Goal: Task Accomplishment & Management: Manage account settings

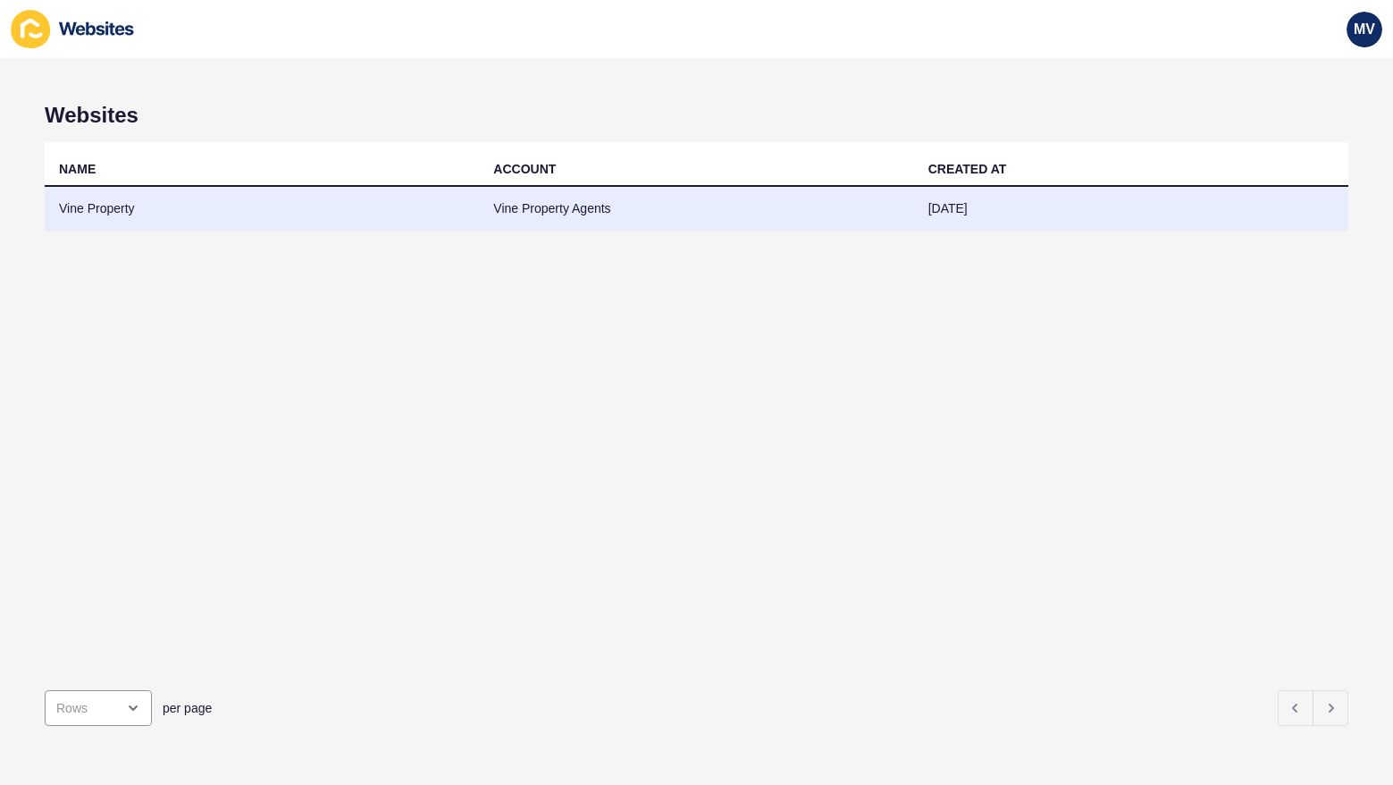
click at [227, 210] on td "Vine Property" at bounding box center [262, 209] width 434 height 44
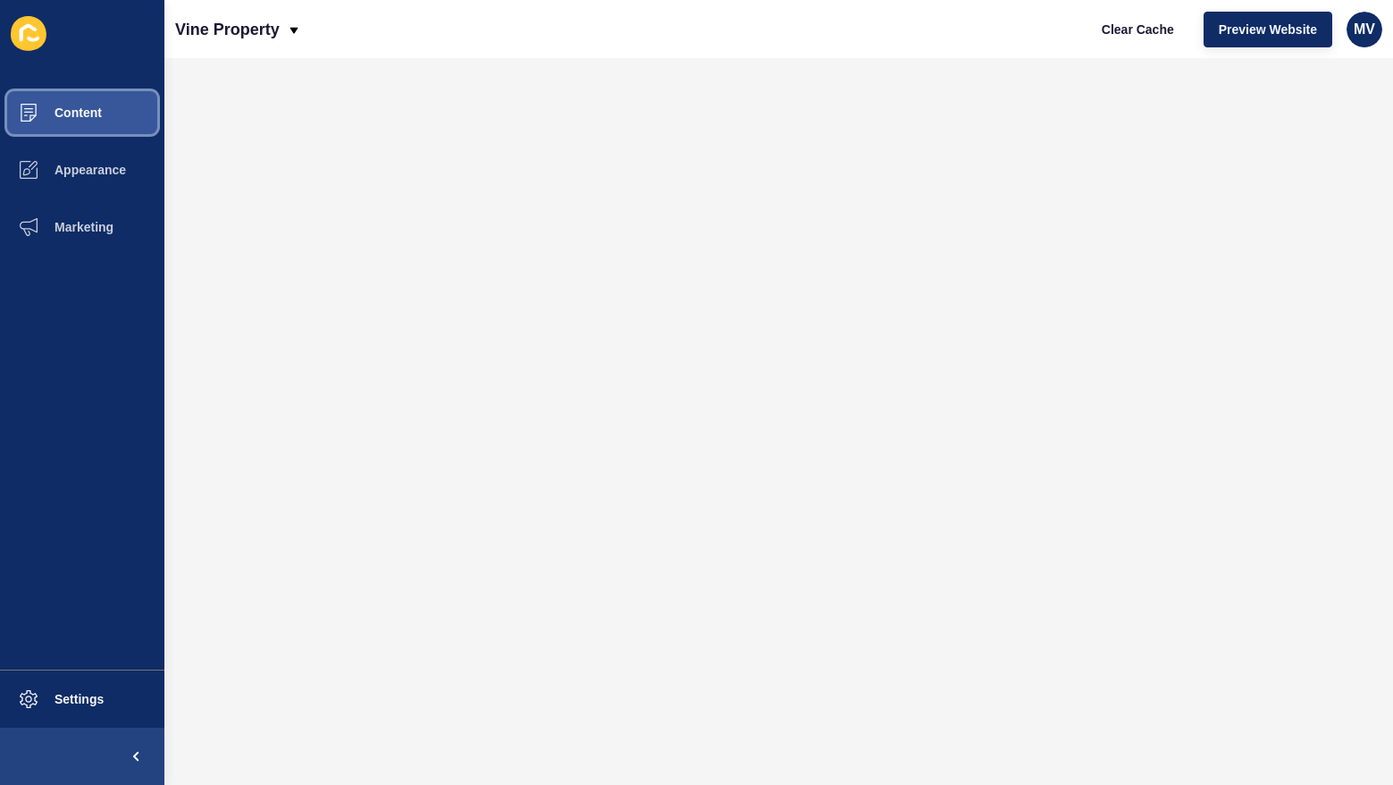
click at [83, 105] on button "Content" at bounding box center [82, 112] width 164 height 57
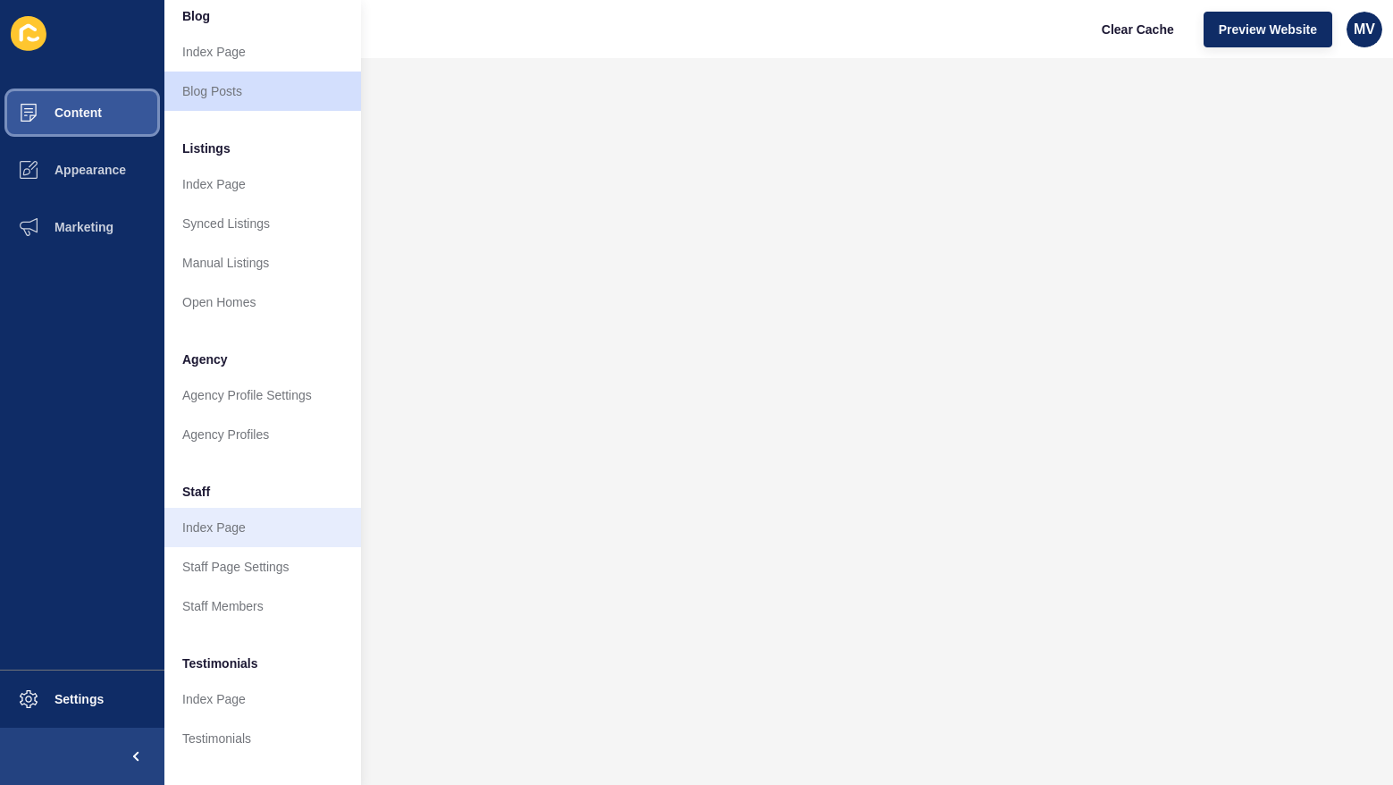
scroll to position [199, 0]
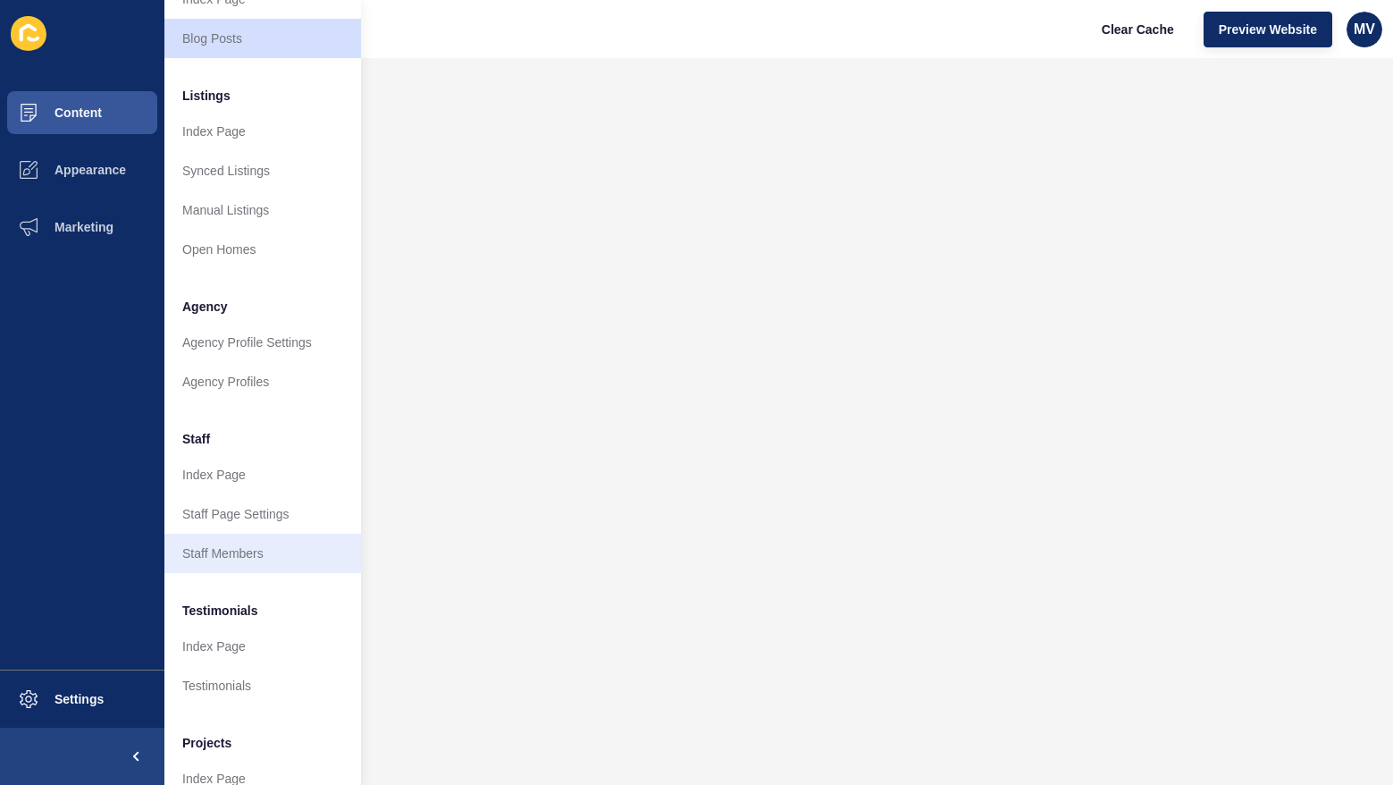
click at [236, 558] on link "Staff Members" at bounding box center [262, 552] width 197 height 39
